Goal: Transaction & Acquisition: Download file/media

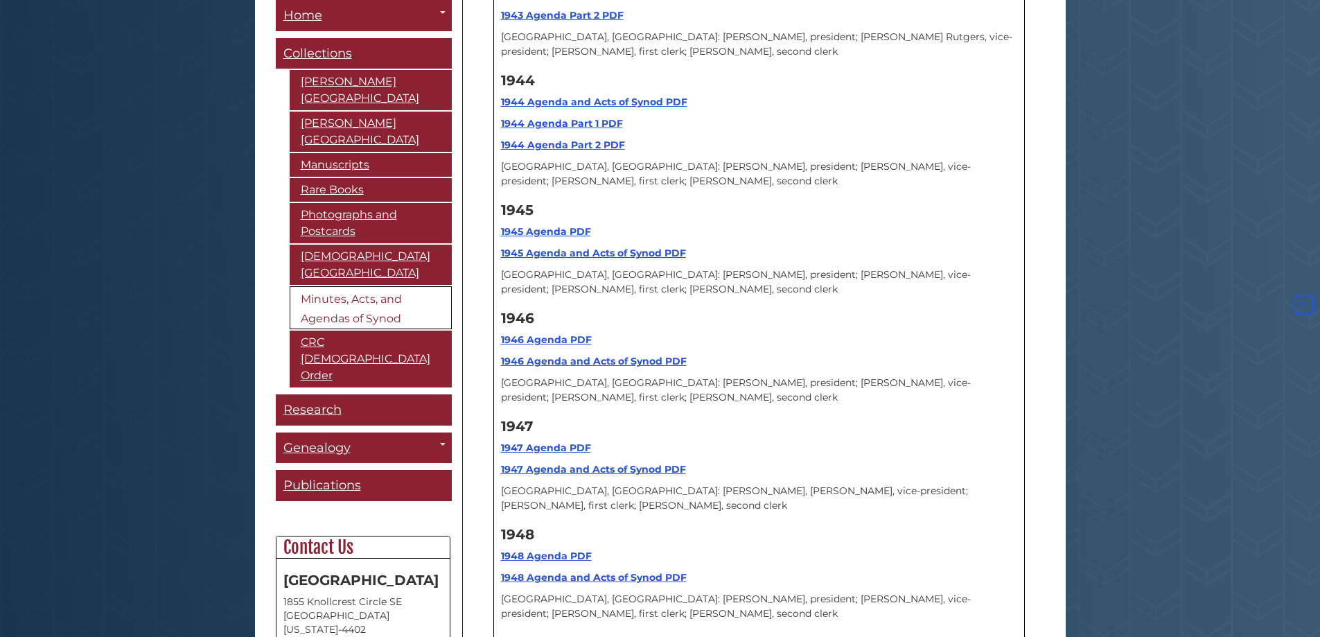
scroll to position [9104, 0]
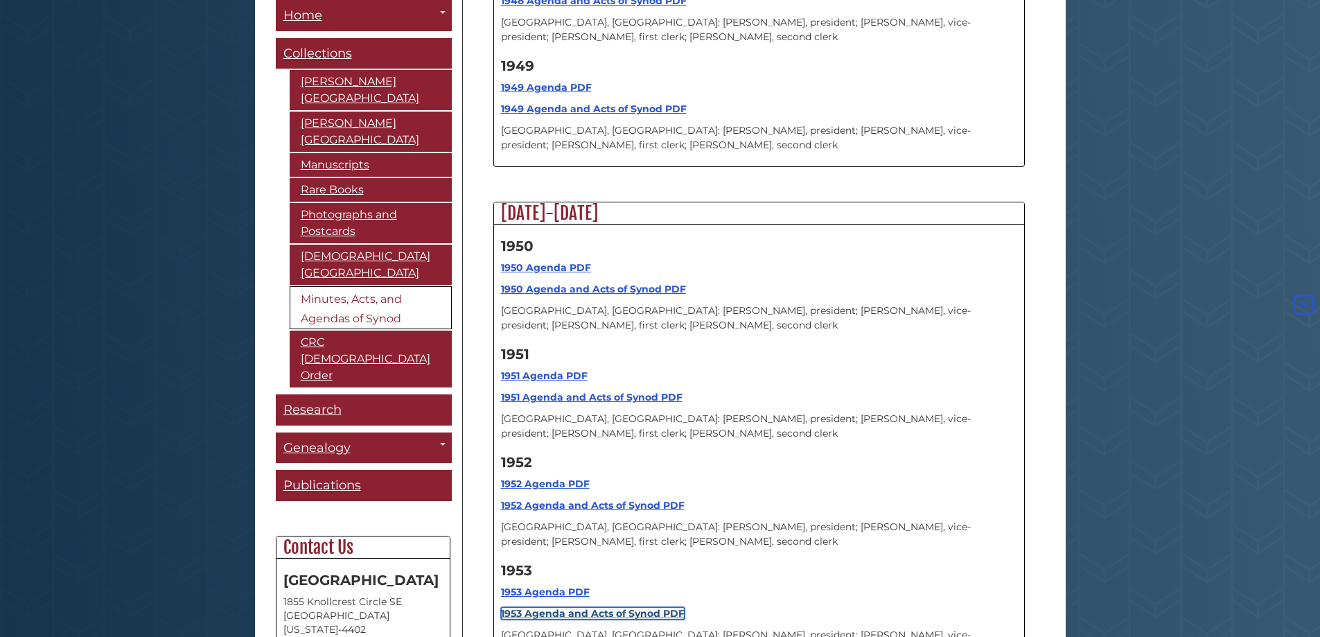
click at [665, 607] on strong "1953 Agenda and Acts of Synod PDF" at bounding box center [593, 613] width 184 height 12
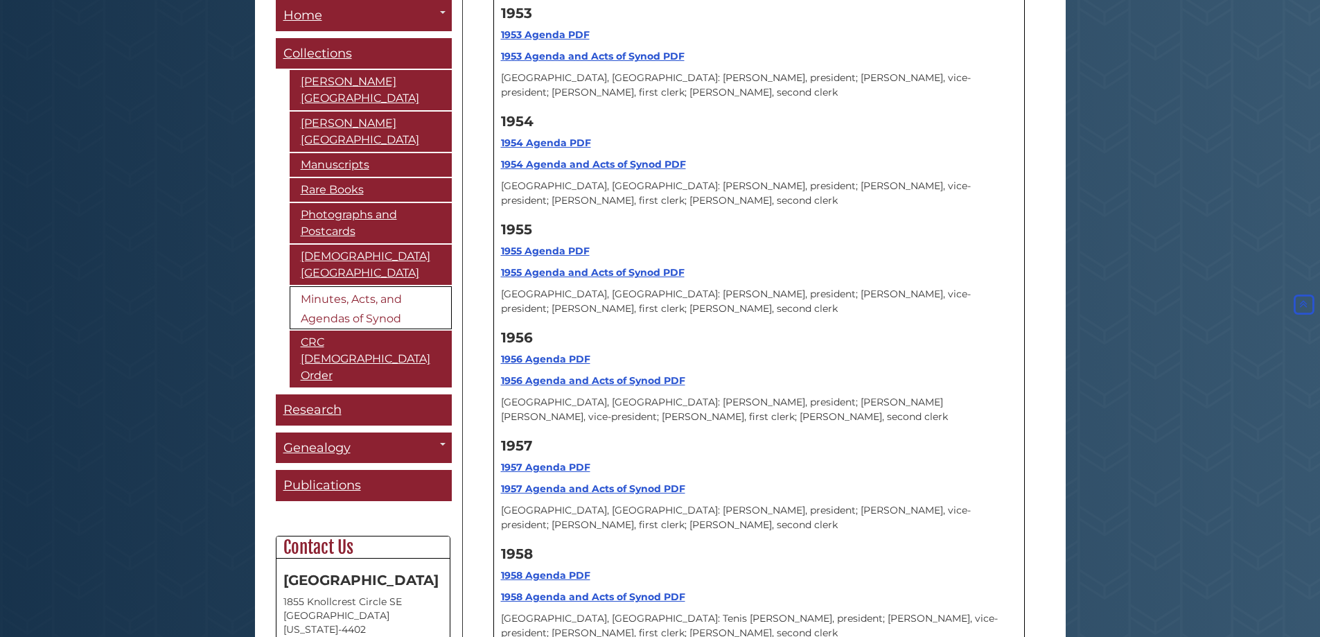
scroll to position [10218, 0]
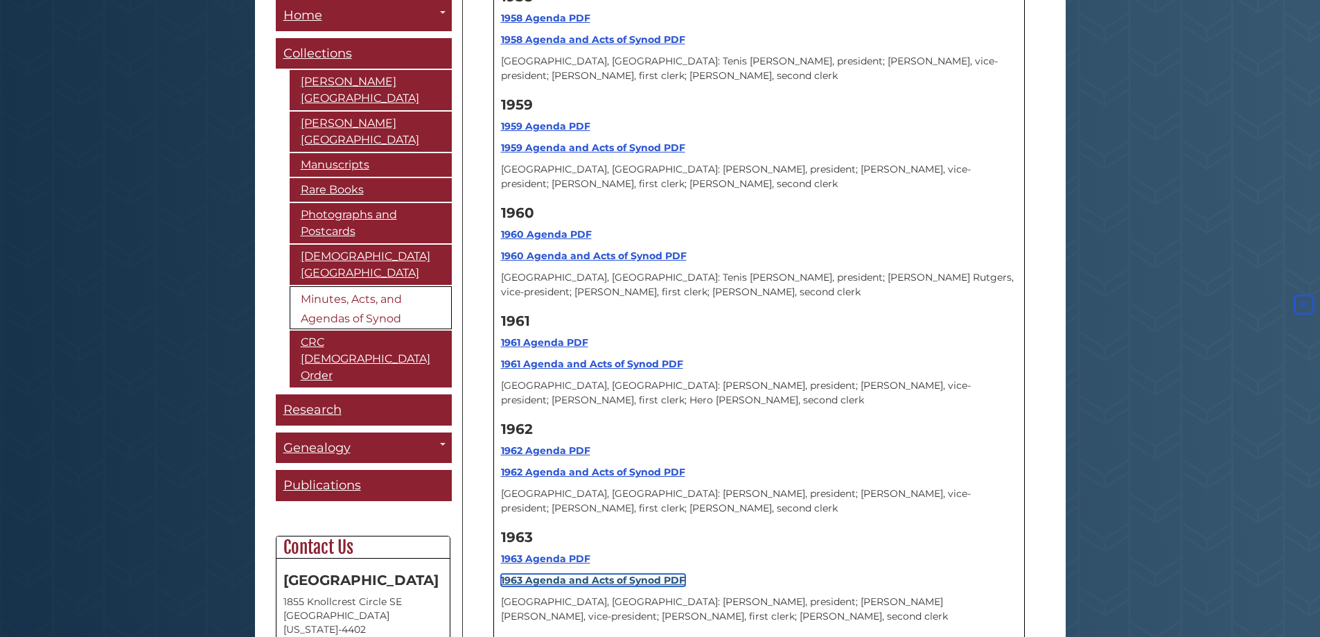
click at [664, 574] on strong "1963 Agenda and Acts of Synod PDF" at bounding box center [593, 580] width 184 height 12
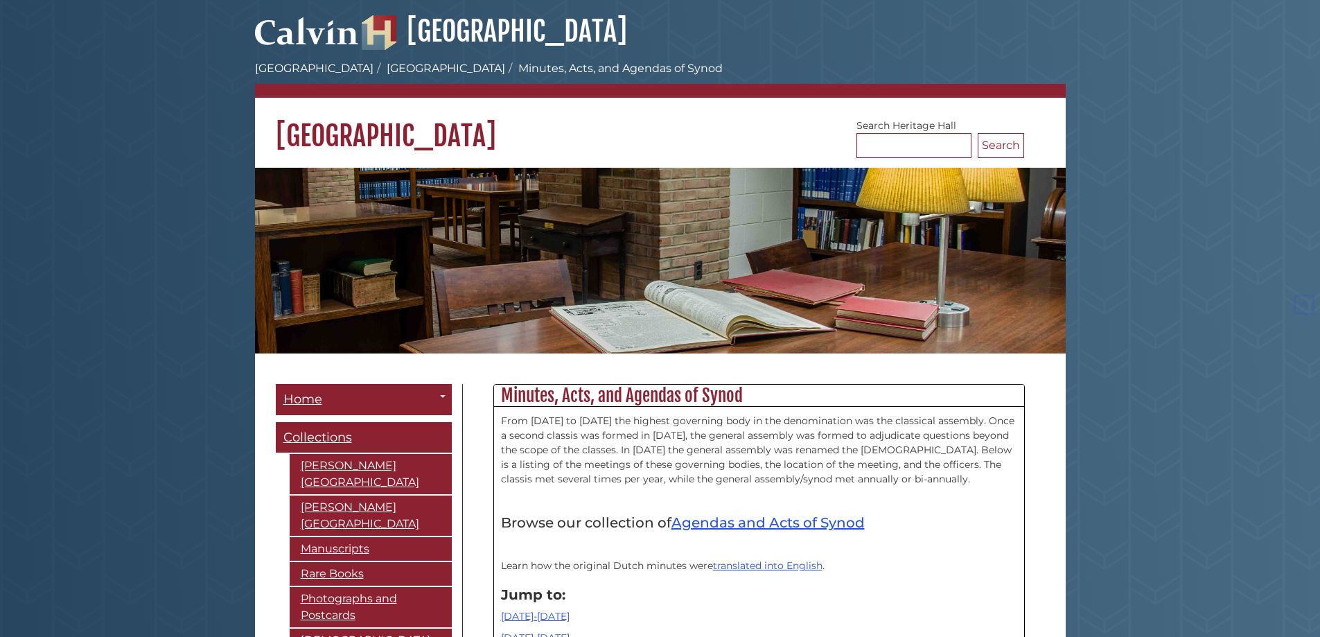
scroll to position [10218, 0]
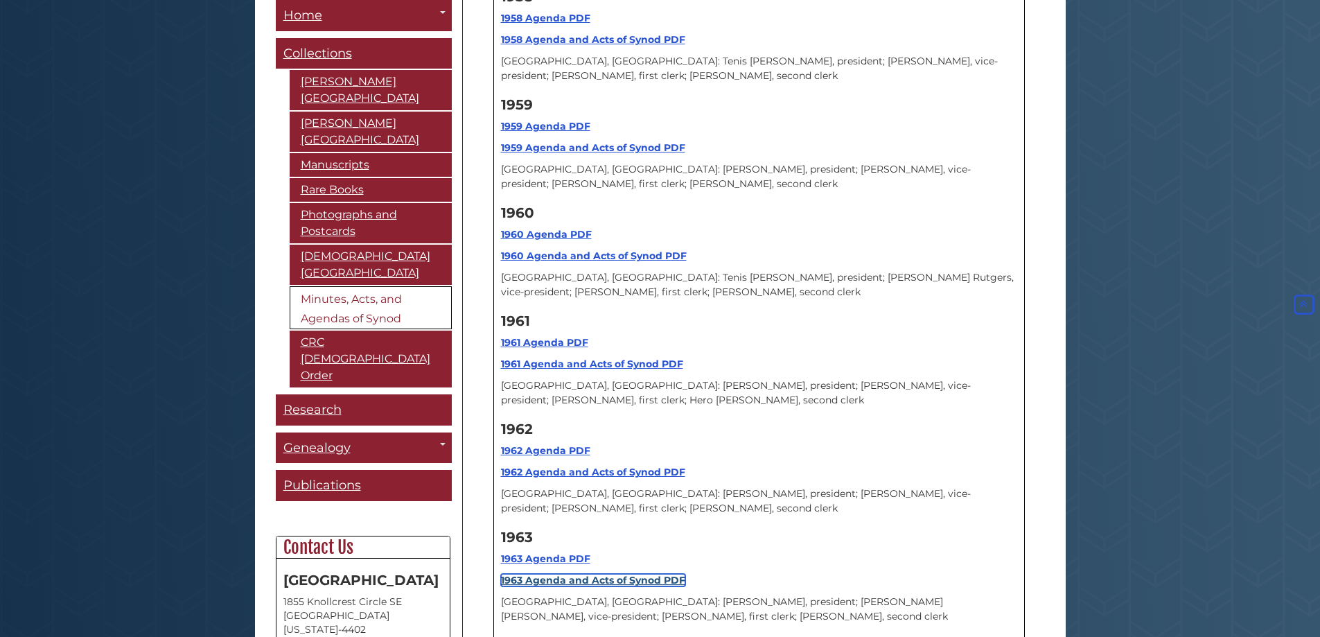
click at [649, 574] on strong "1963 Agenda and Acts of Synod PDF" at bounding box center [593, 580] width 184 height 12
